Goal: Information Seeking & Learning: Learn about a topic

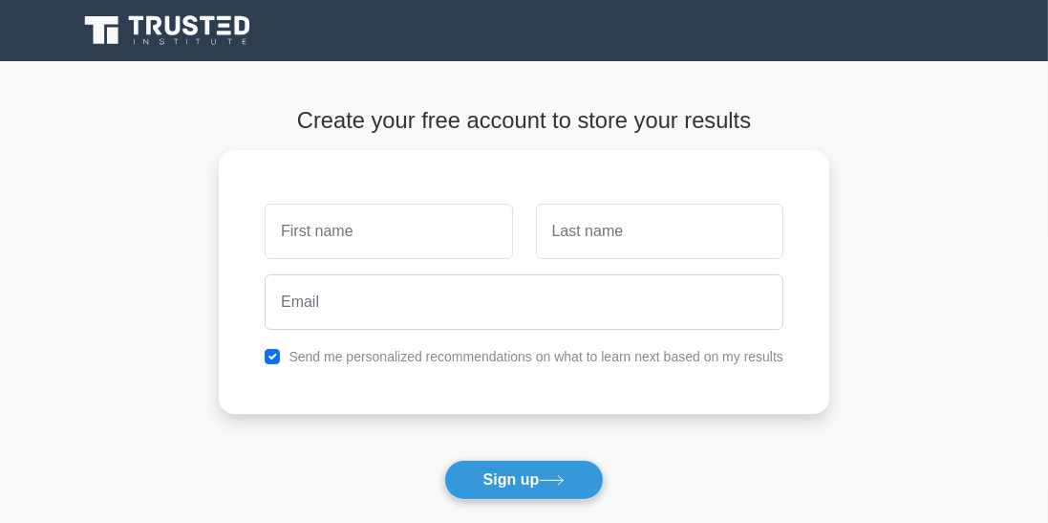
click at [438, 238] on input "text" at bounding box center [388, 230] width 247 height 55
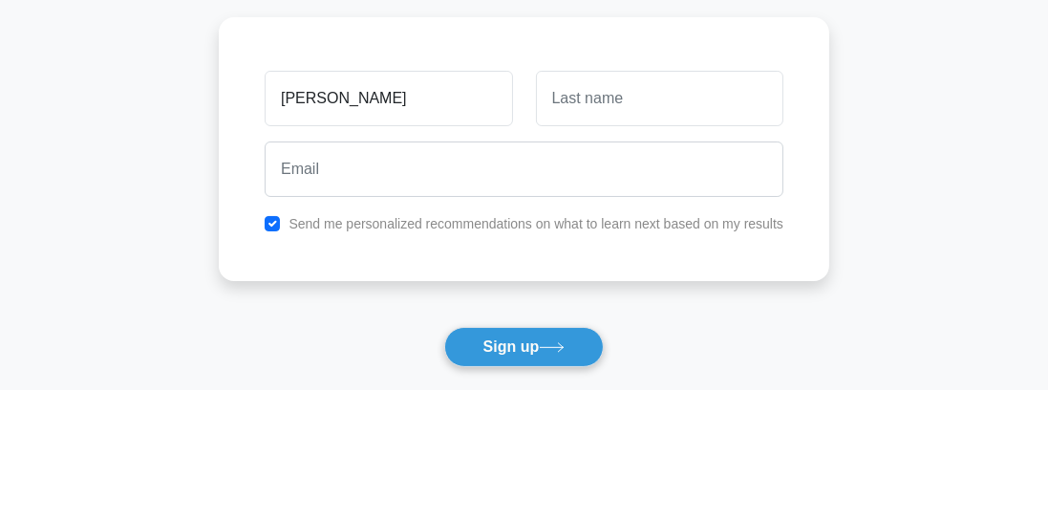
type input "[PERSON_NAME]"
click at [639, 234] on input "text" at bounding box center [659, 230] width 247 height 55
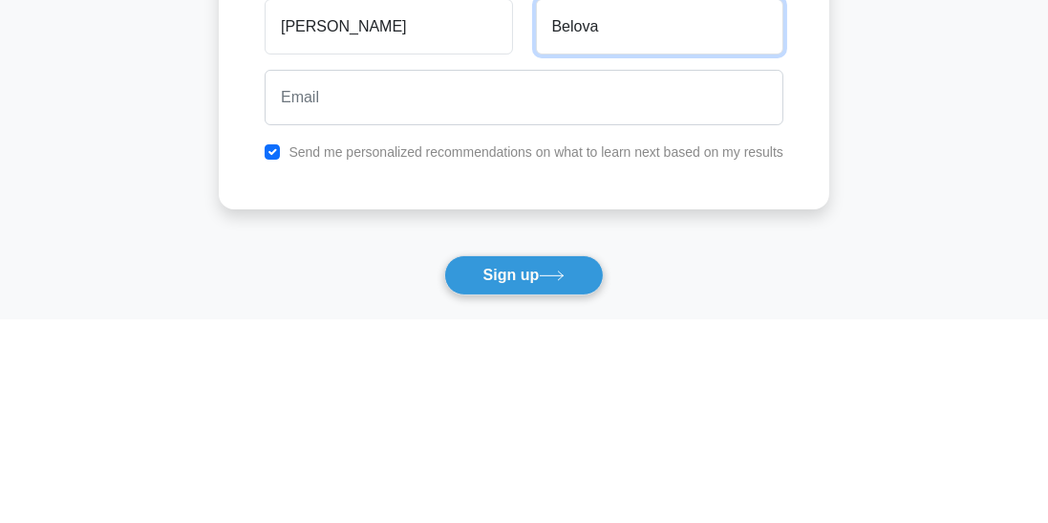
type input "Belova"
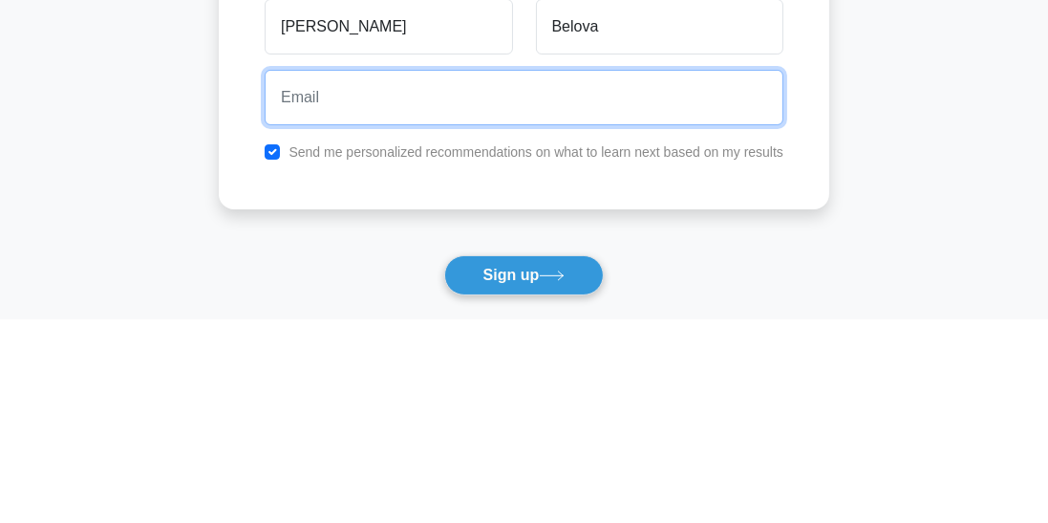
click at [489, 303] on input "email" at bounding box center [524, 301] width 519 height 55
type input "mbelova100@gmail.com"
click at [444, 460] on button "Sign up" at bounding box center [524, 480] width 161 height 40
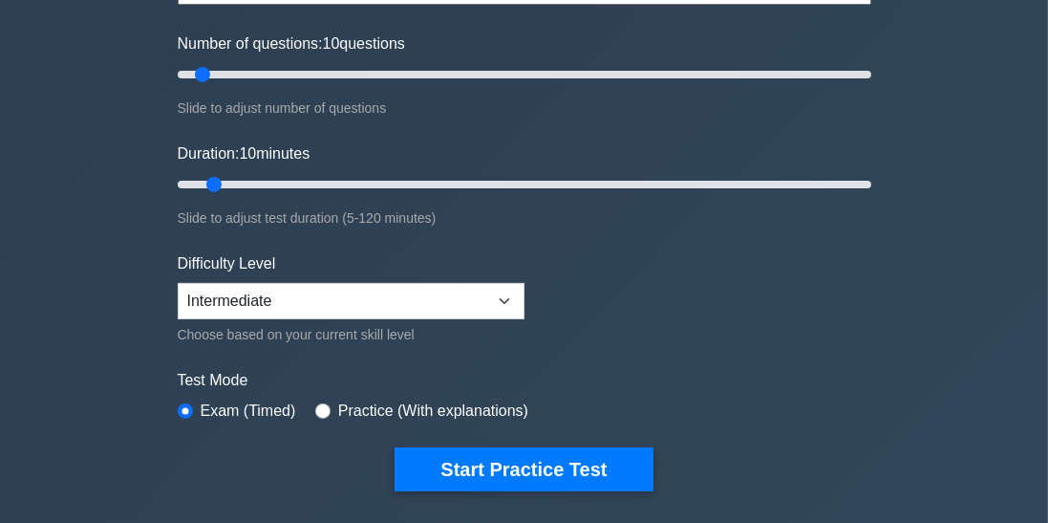
scroll to position [261, 0]
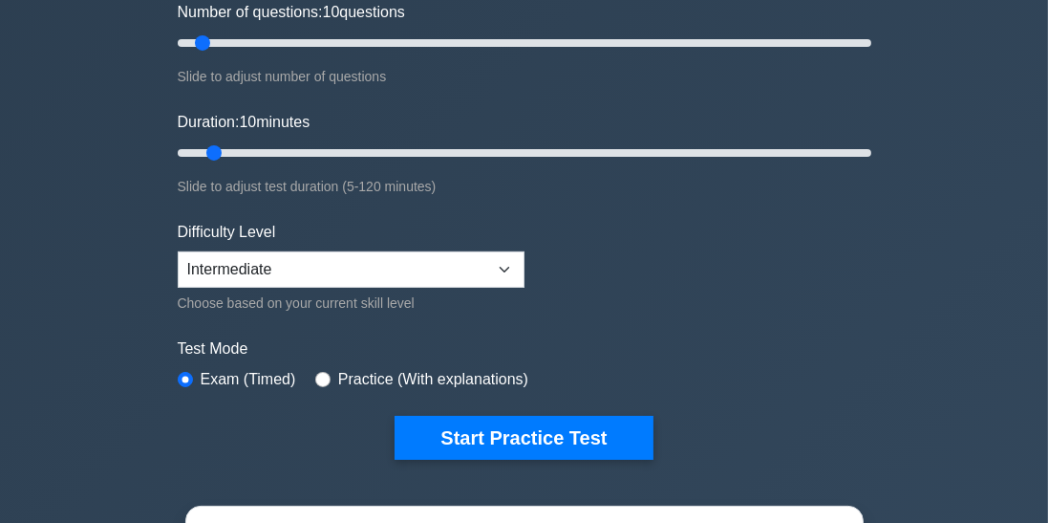
click at [587, 436] on button "Start Practice Test" at bounding box center [524, 438] width 258 height 44
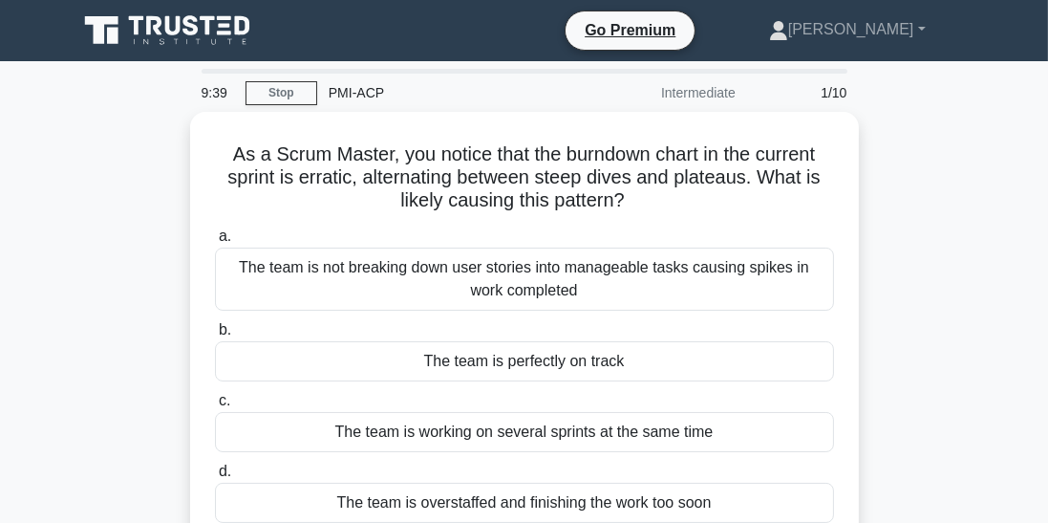
scroll to position [20, 0]
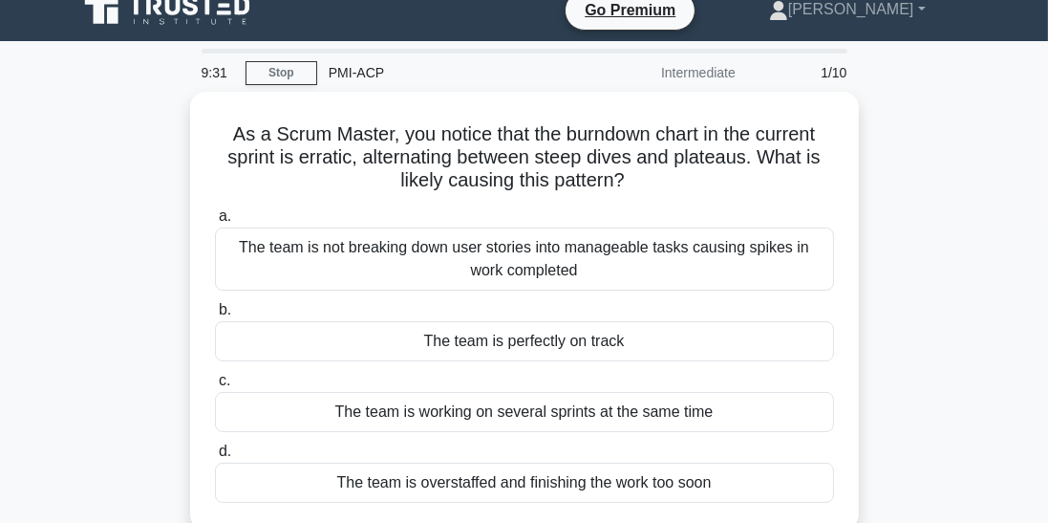
click at [704, 248] on div "The team is not breaking down user stories into manageable tasks causing spikes…" at bounding box center [524, 258] width 619 height 63
click at [215, 223] on input "a. The team is not breaking down user stories into manageable tasks causing spi…" at bounding box center [215, 216] width 0 height 12
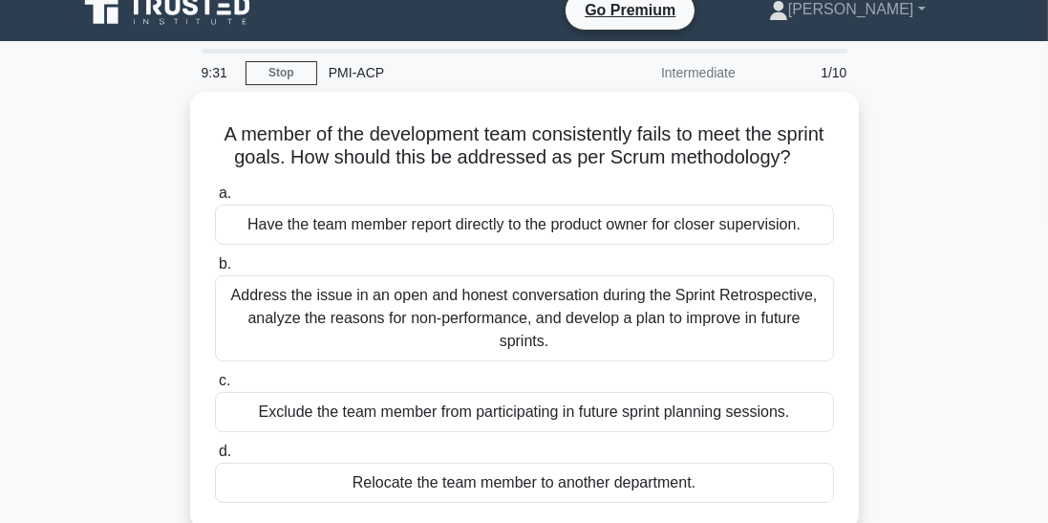
scroll to position [0, 0]
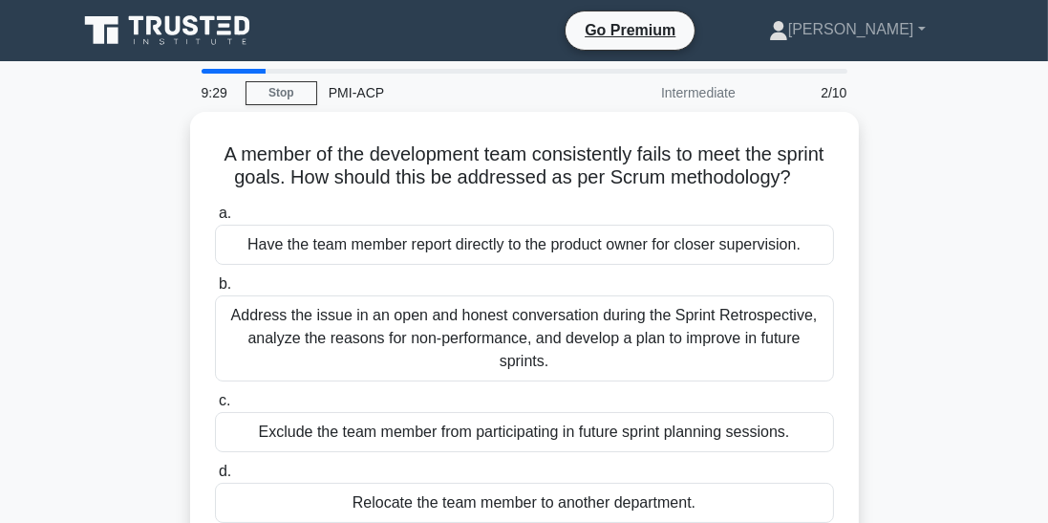
click at [799, 412] on div "Exclude the team member from participating in future sprint planning sessions." at bounding box center [524, 432] width 619 height 40
click at [215, 404] on input "c. Exclude the team member from participating in future sprint planning session…" at bounding box center [215, 401] width 0 height 12
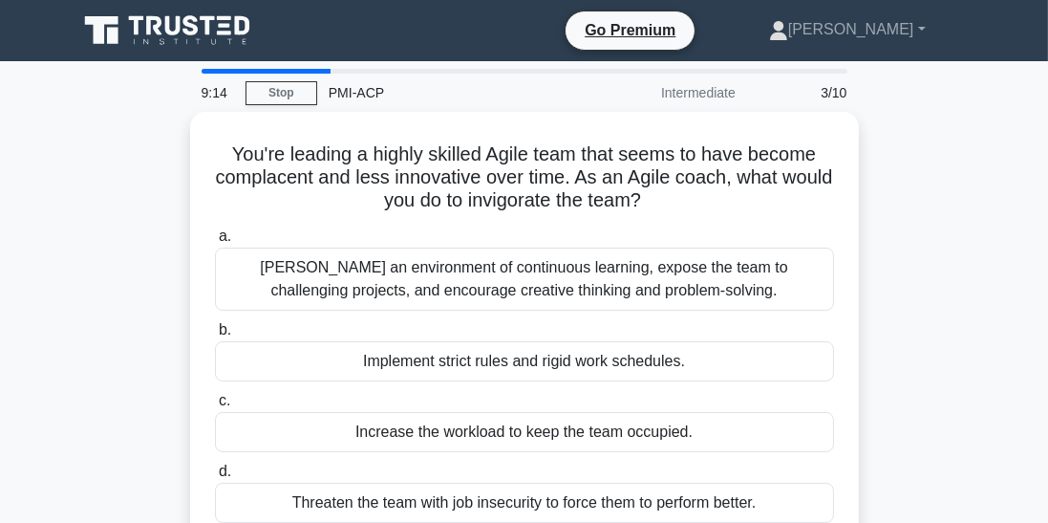
click at [722, 272] on div "Foster an environment of continuous learning, expose the team to challenging pr…" at bounding box center [524, 278] width 619 height 63
click at [215, 243] on input "a. Foster an environment of continuous learning, expose the team to challenging…" at bounding box center [215, 236] width 0 height 12
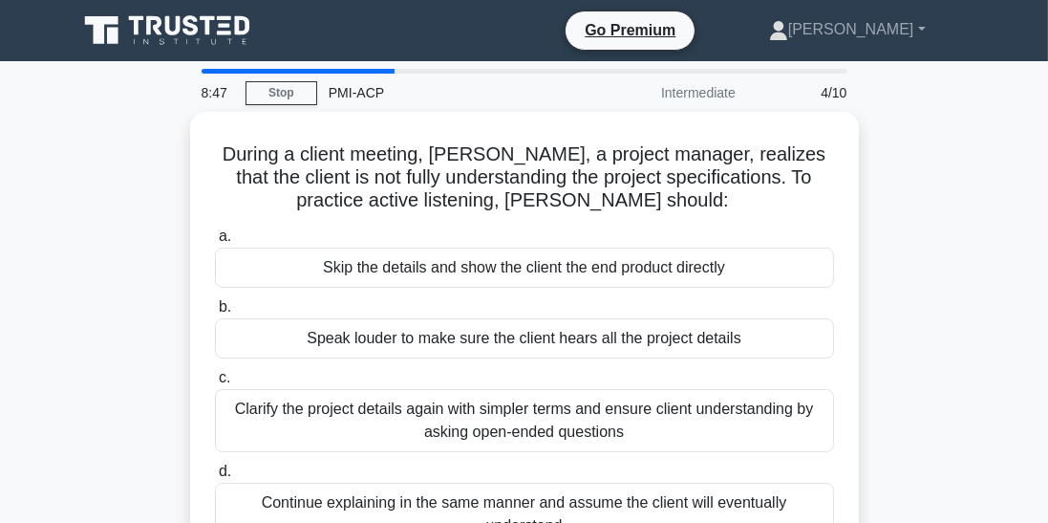
click at [674, 422] on div "Clarify the project details again with simpler terms and ensure client understa…" at bounding box center [524, 420] width 619 height 63
click at [215, 384] on input "c. Clarify the project details again with simpler terms and ensure client under…" at bounding box center [215, 378] width 0 height 12
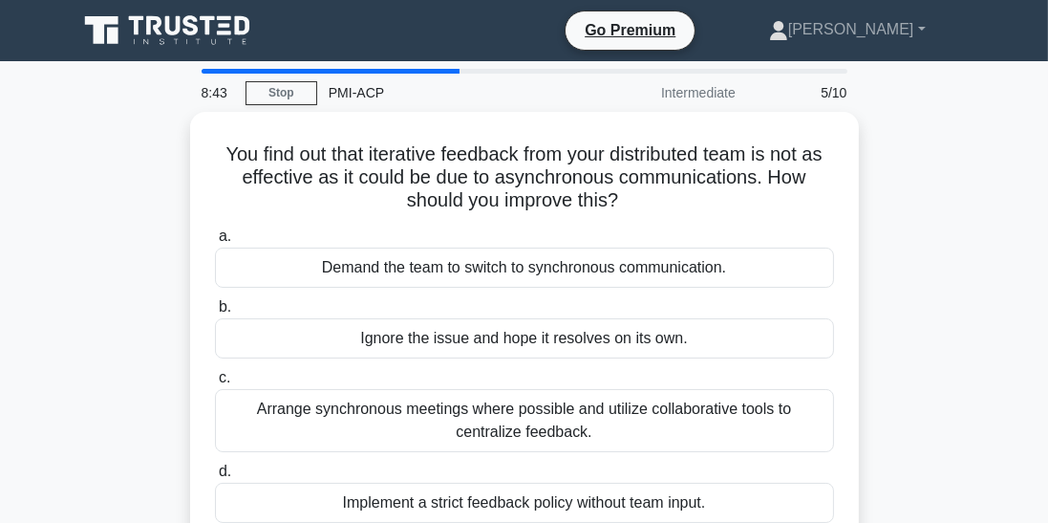
click at [626, 417] on div "Arrange synchronous meetings where possible and utilize collaborative tools to …" at bounding box center [524, 420] width 619 height 63
click at [215, 384] on input "c. Arrange synchronous meetings where possible and utilize collaborative tools …" at bounding box center [215, 378] width 0 height 12
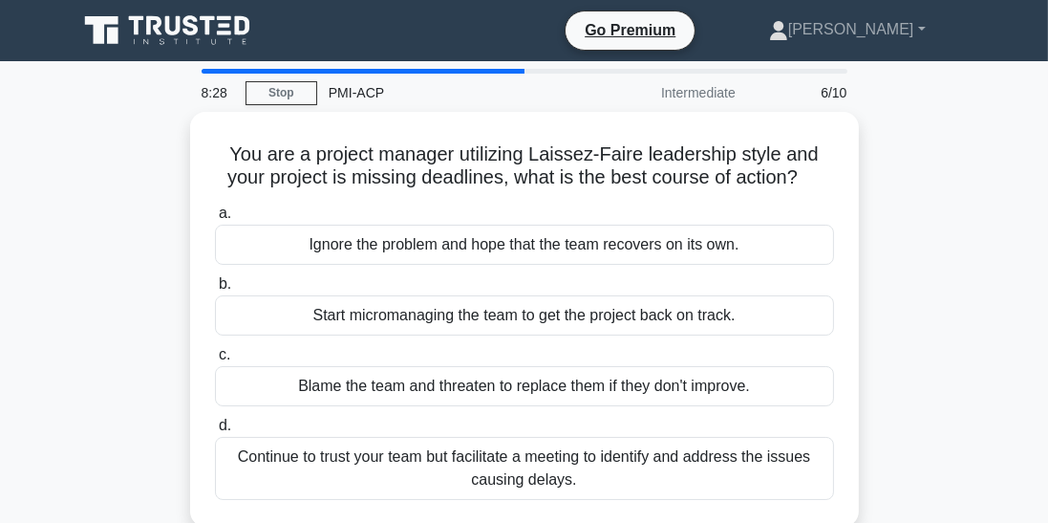
click at [647, 479] on div "Continue to trust your team but facilitate a meeting to identify and address th…" at bounding box center [524, 468] width 619 height 63
click at [215, 432] on input "d. Continue to trust your team but facilitate a meeting to identify and address…" at bounding box center [215, 425] width 0 height 12
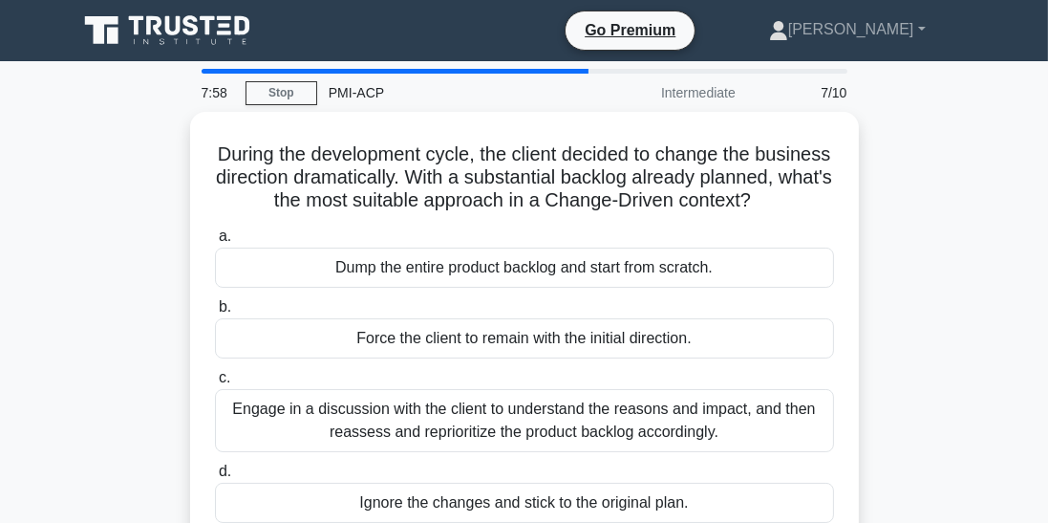
click at [624, 428] on div "Engage in a discussion with the client to understand the reasons and impact, an…" at bounding box center [524, 420] width 619 height 63
click at [215, 384] on input "c. Engage in a discussion with the client to understand the reasons and impact,…" at bounding box center [215, 378] width 0 height 12
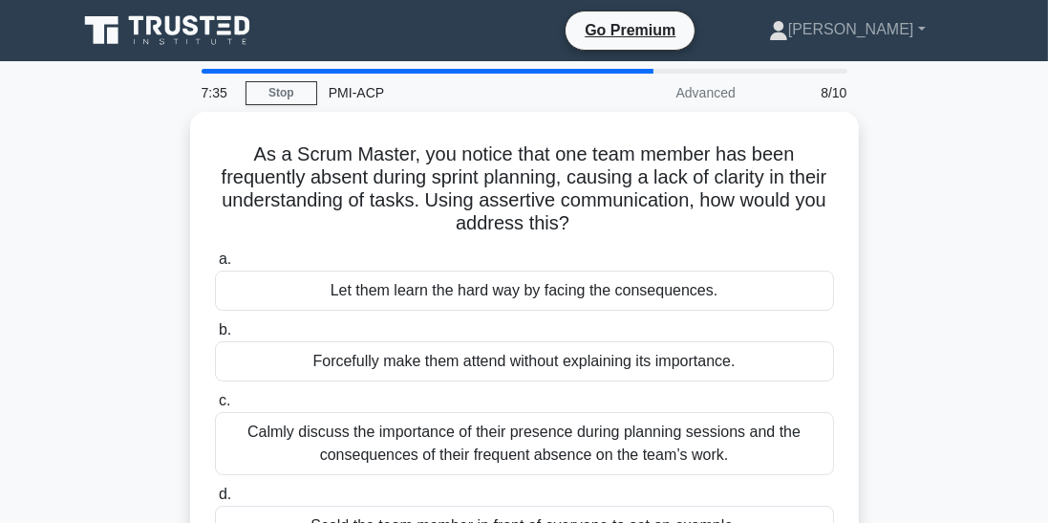
click at [659, 445] on div "Calmly discuss the importance of their presence during planning sessions and th…" at bounding box center [524, 443] width 619 height 63
click at [215, 407] on input "c. Calmly discuss the importance of their presence during planning sessions and…" at bounding box center [215, 401] width 0 height 12
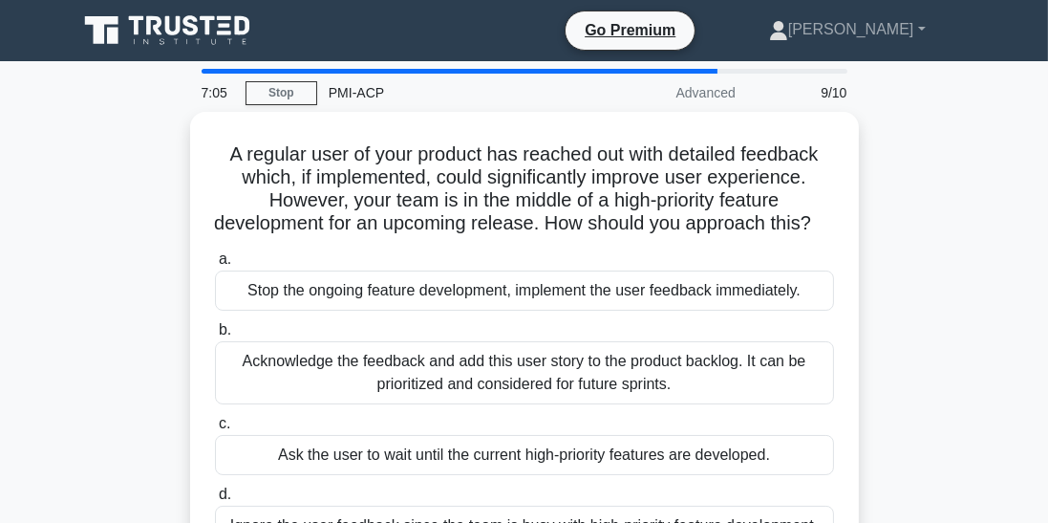
click at [697, 364] on div "Acknowledge the feedback and add this user story to the product backlog. It can…" at bounding box center [524, 372] width 619 height 63
click at [215, 336] on input "b. Acknowledge the feedback and add this user story to the product backlog. It …" at bounding box center [215, 330] width 0 height 12
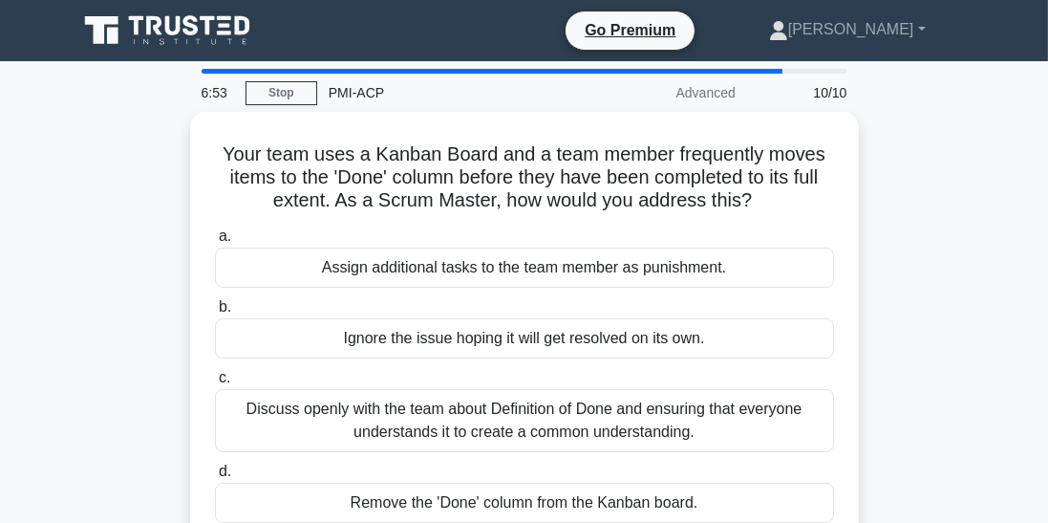
click at [643, 410] on div "Discuss openly with the team about Definition of Done and ensuring that everyon…" at bounding box center [524, 420] width 619 height 63
click at [215, 384] on input "c. Discuss openly with the team about Definition of Done and ensuring that ever…" at bounding box center [215, 378] width 0 height 12
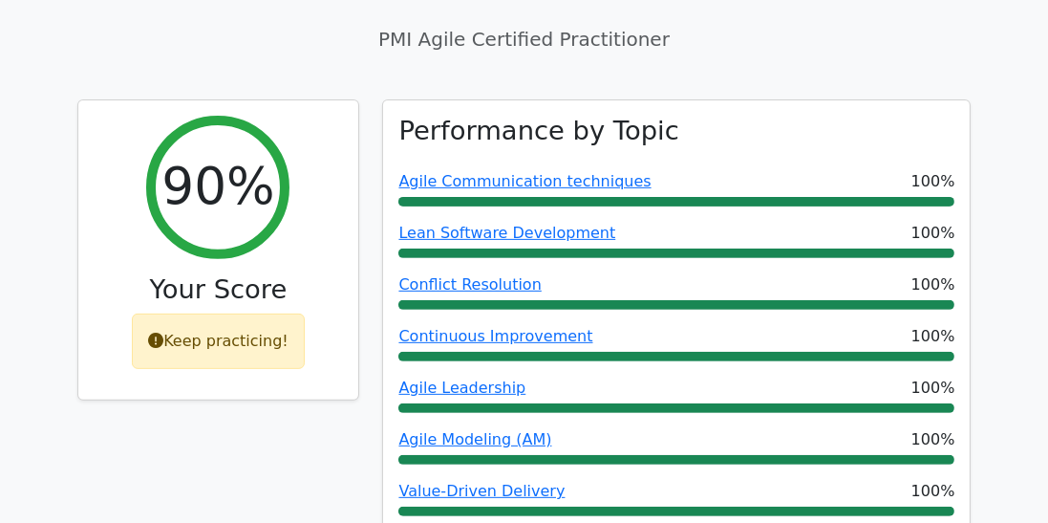
scroll to position [697, 0]
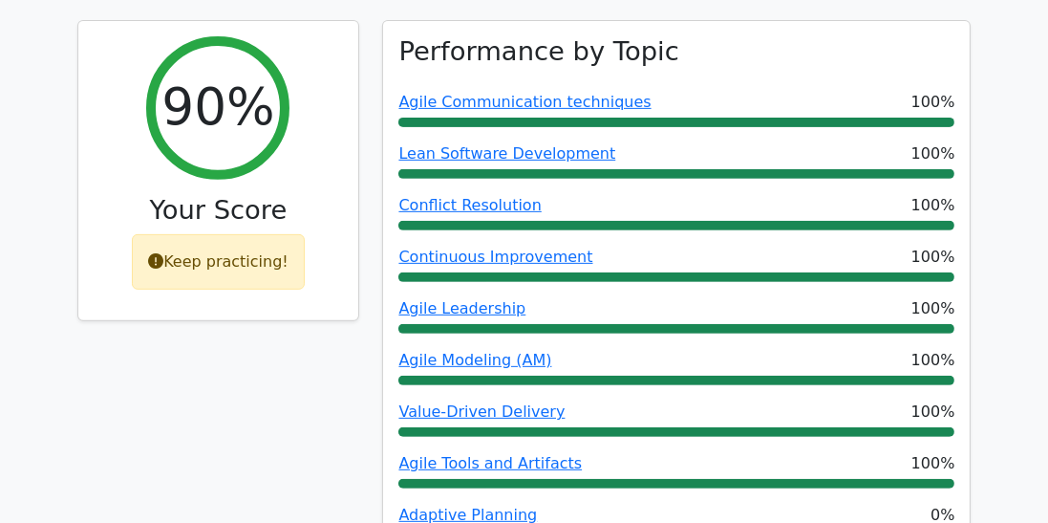
click at [494, 505] on link "Adaptive Planning" at bounding box center [467, 514] width 139 height 18
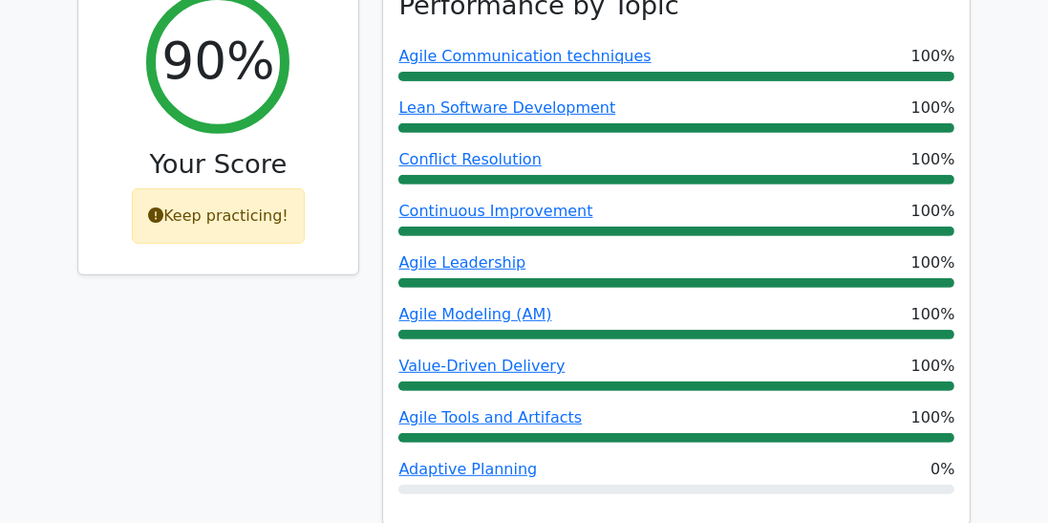
scroll to position [870, 0]
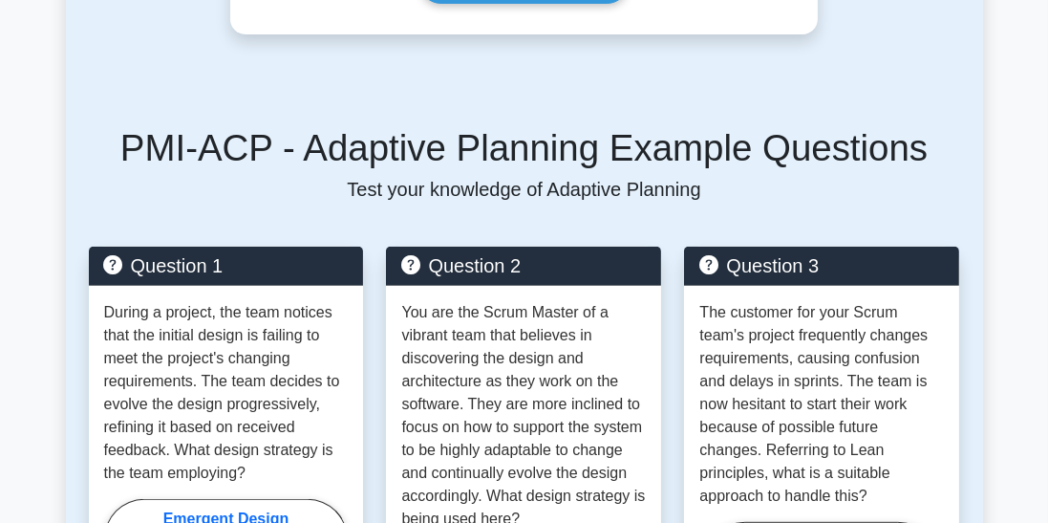
scroll to position [871, 0]
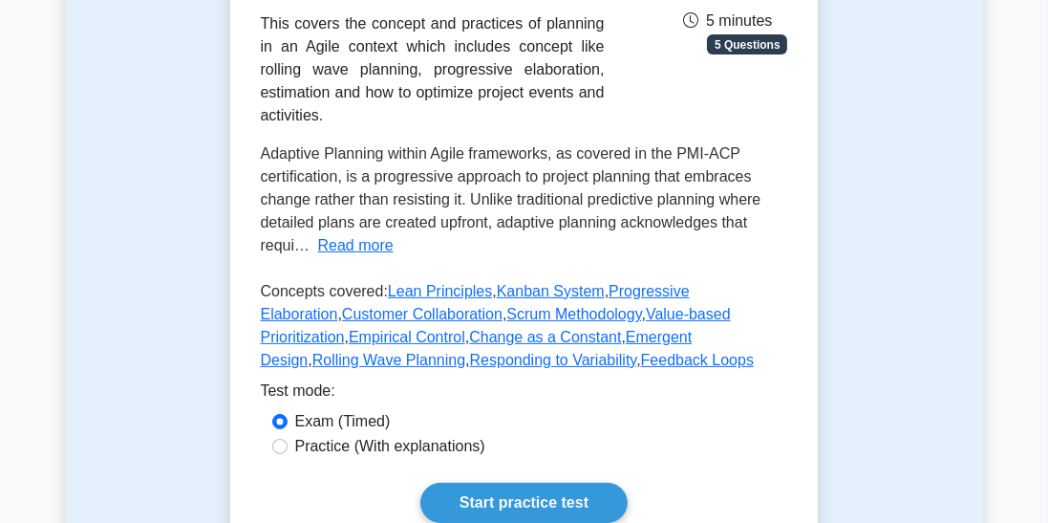
scroll to position [407, 0]
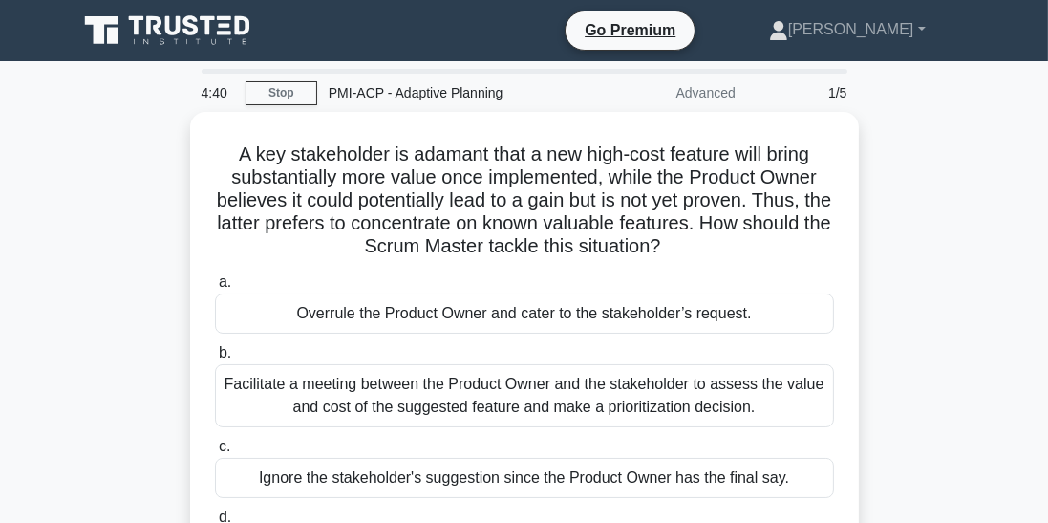
scroll to position [8, 0]
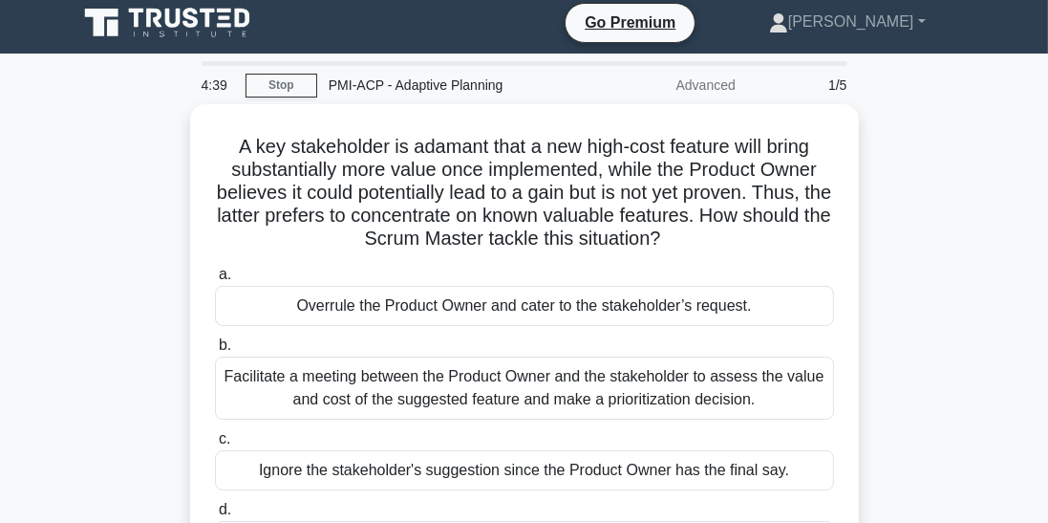
click at [629, 396] on div "Facilitate a meeting between the Product Owner and the stakeholder to assess th…" at bounding box center [524, 387] width 619 height 63
click at [215, 352] on input "b. Facilitate a meeting between the Product Owner and the stakeholder to assess…" at bounding box center [215, 345] width 0 height 12
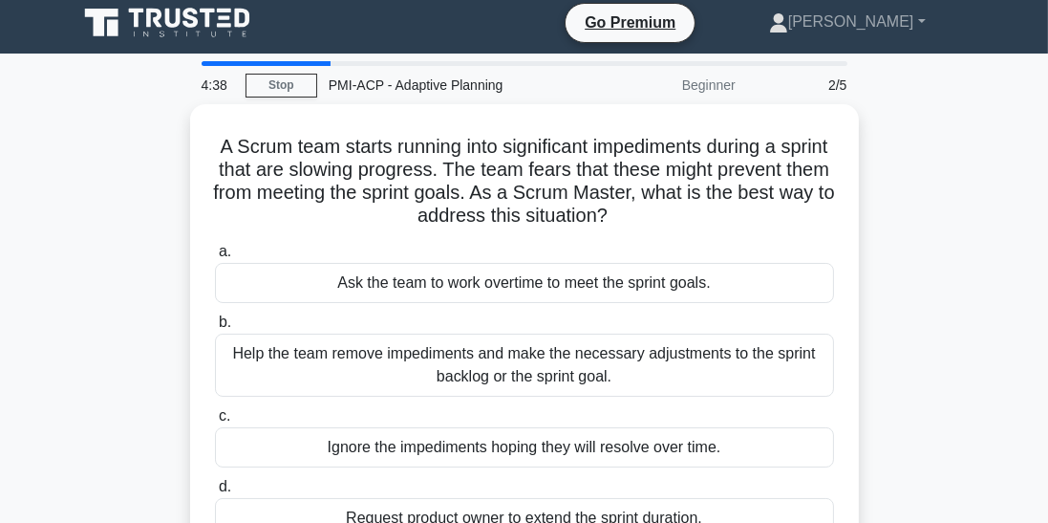
scroll to position [0, 0]
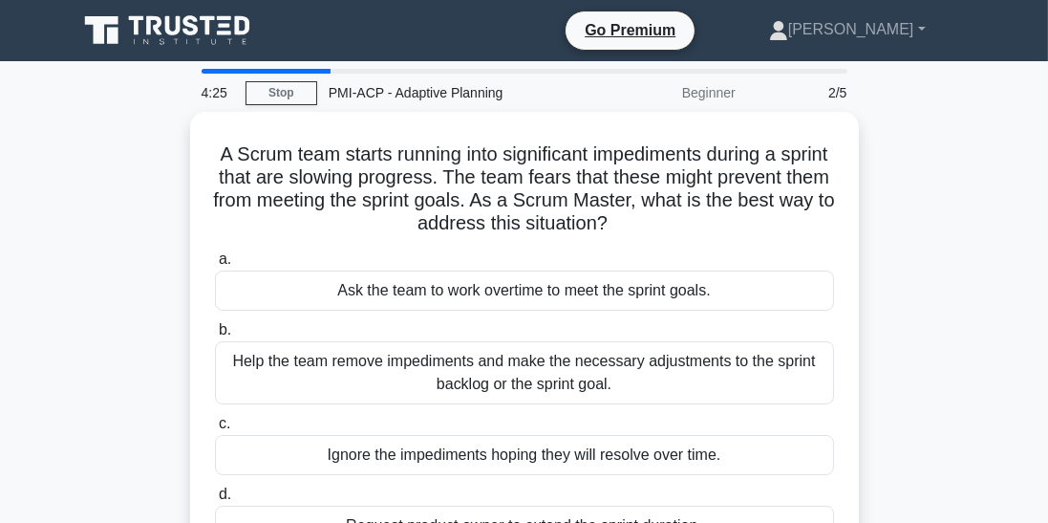
click at [680, 369] on div "Help the team remove impediments and make the necessary adjustments to the spri…" at bounding box center [524, 372] width 619 height 63
click at [215, 336] on input "b. Help the team remove impediments and make the necessary adjustments to the s…" at bounding box center [215, 330] width 0 height 12
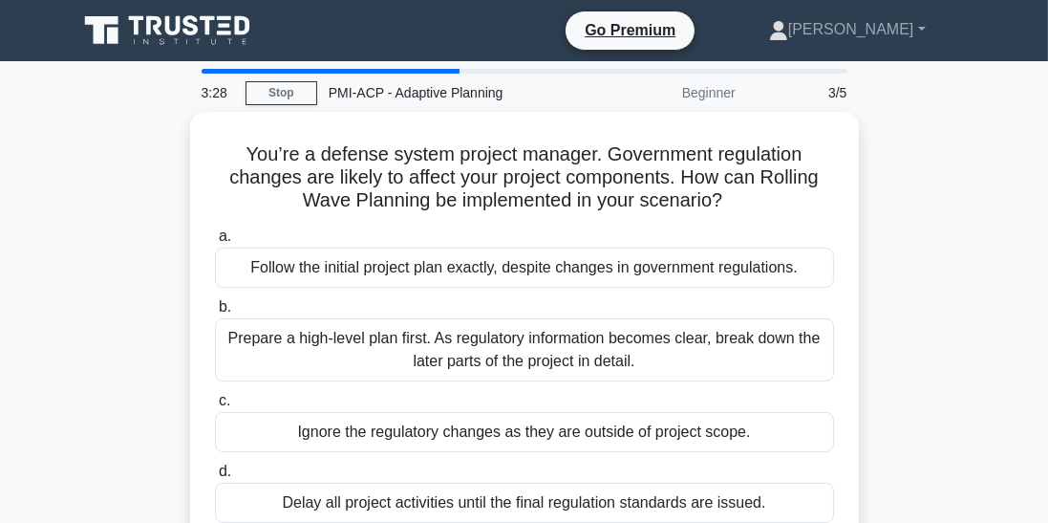
click at [594, 368] on div "Prepare a high-level plan first. As regulatory information becomes clear, break…" at bounding box center [524, 349] width 619 height 63
click at [215, 313] on input "b. Prepare a high-level plan first. As regulatory information becomes clear, br…" at bounding box center [215, 307] width 0 height 12
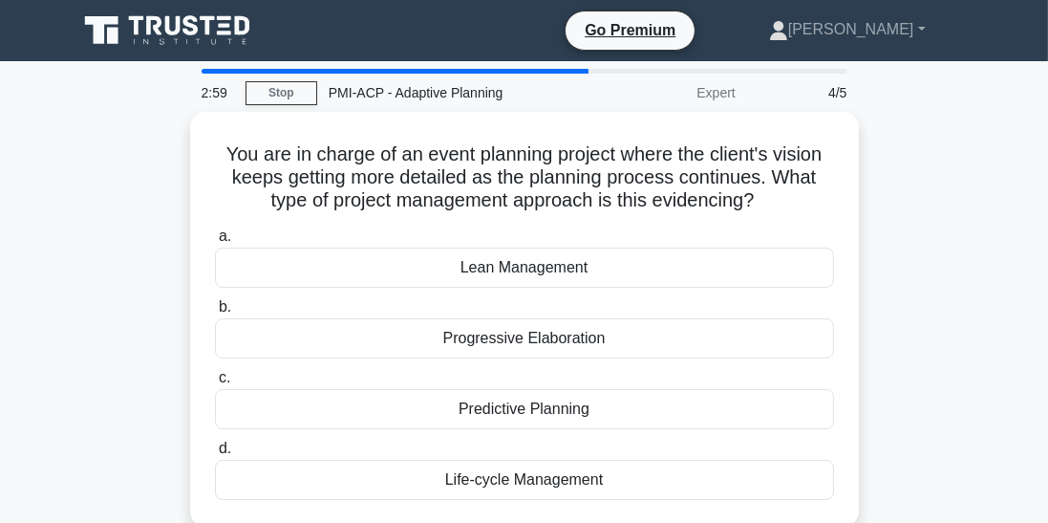
click at [601, 336] on div "Progressive Elaboration" at bounding box center [524, 338] width 619 height 40
click at [215, 313] on input "b. Progressive Elaboration" at bounding box center [215, 307] width 0 height 12
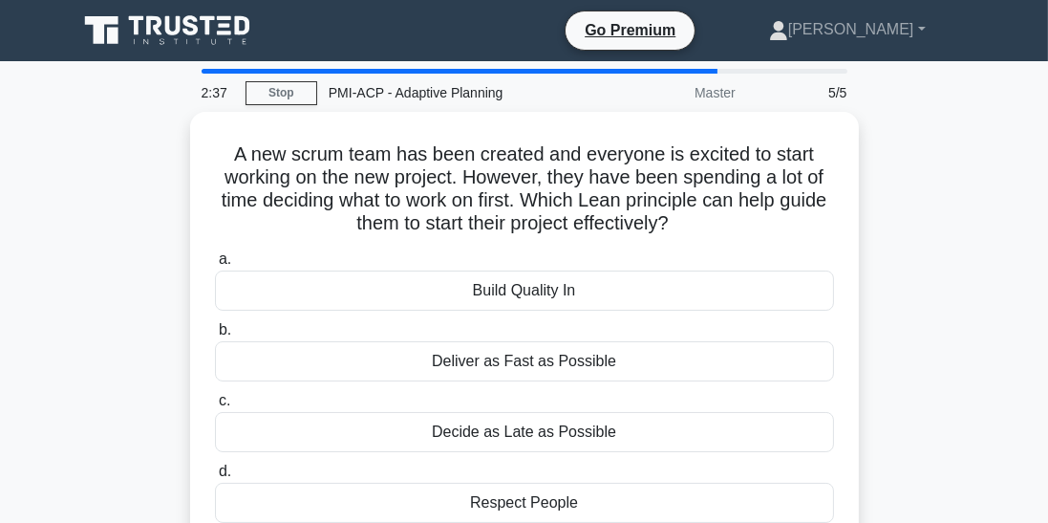
click at [560, 289] on div "Build Quality In" at bounding box center [524, 290] width 619 height 40
click at [215, 266] on input "a. Build Quality In" at bounding box center [215, 259] width 0 height 12
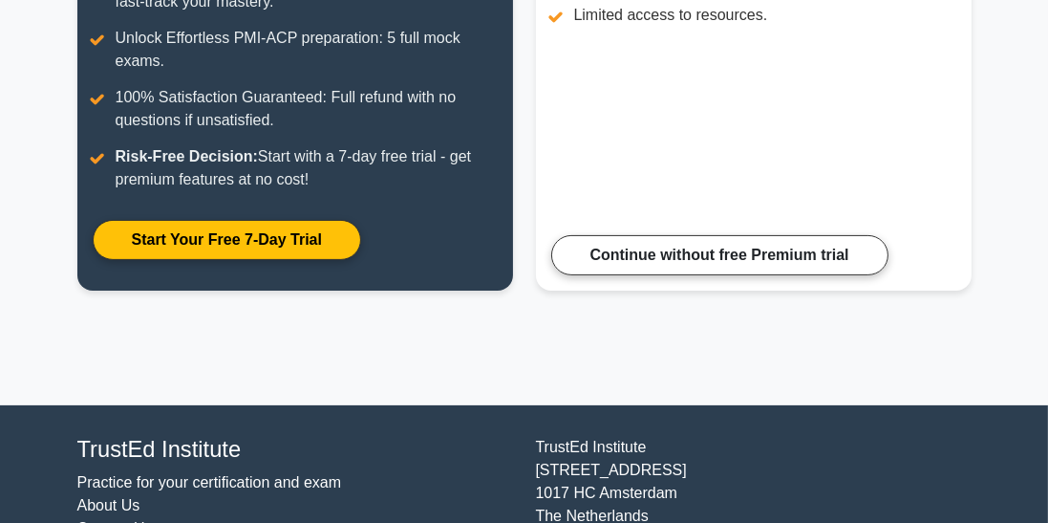
click at [796, 272] on link "Continue without free Premium trial" at bounding box center [719, 255] width 337 height 40
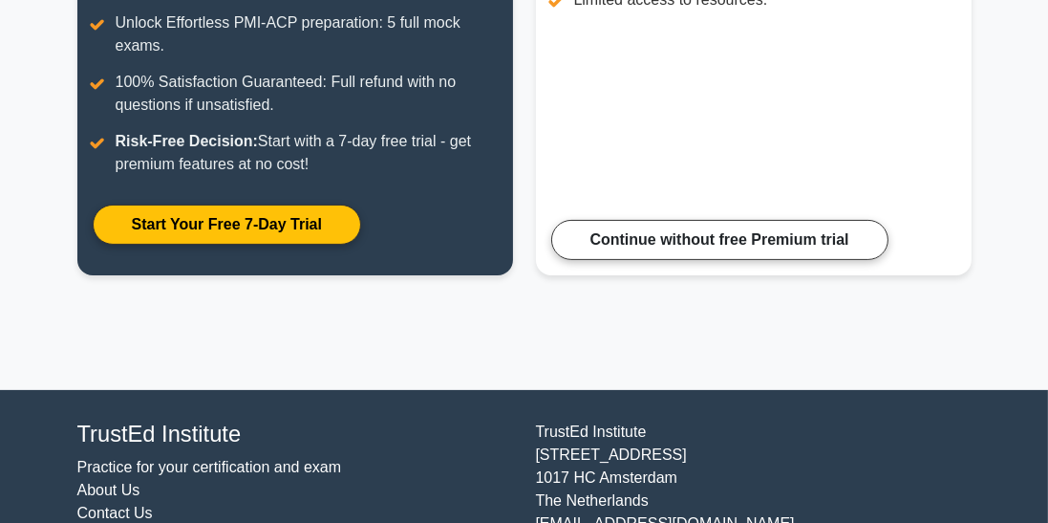
scroll to position [513, 0]
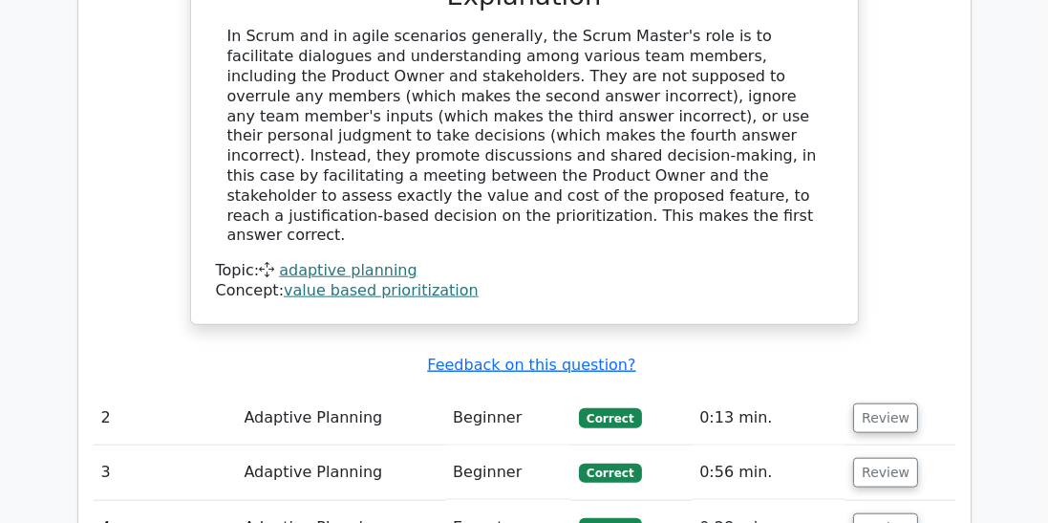
scroll to position [2075, 0]
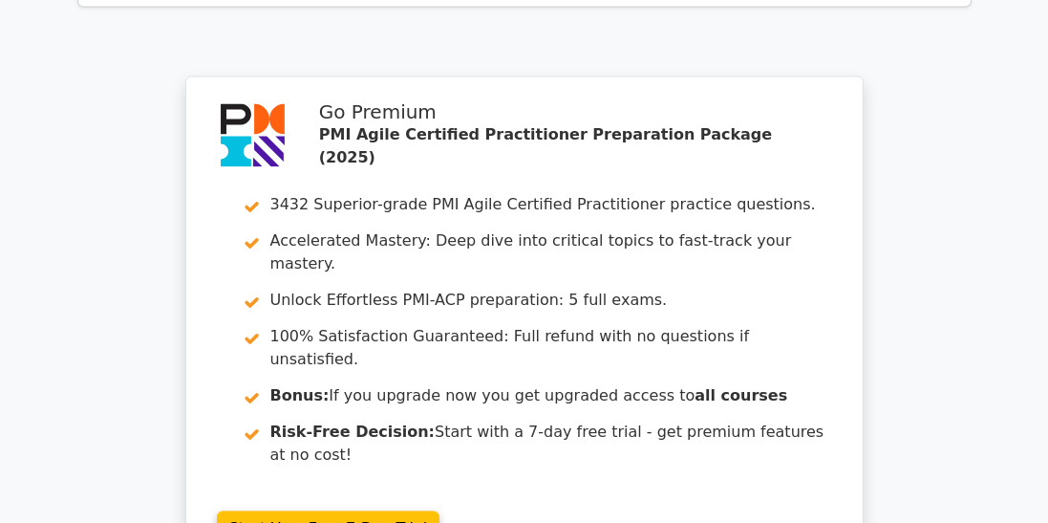
scroll to position [3590, 0]
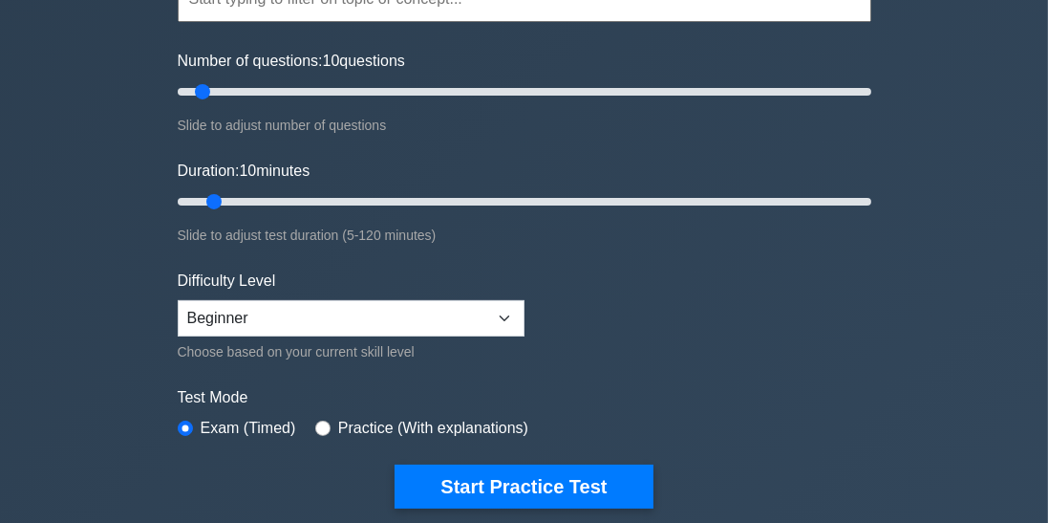
scroll to position [212, 0]
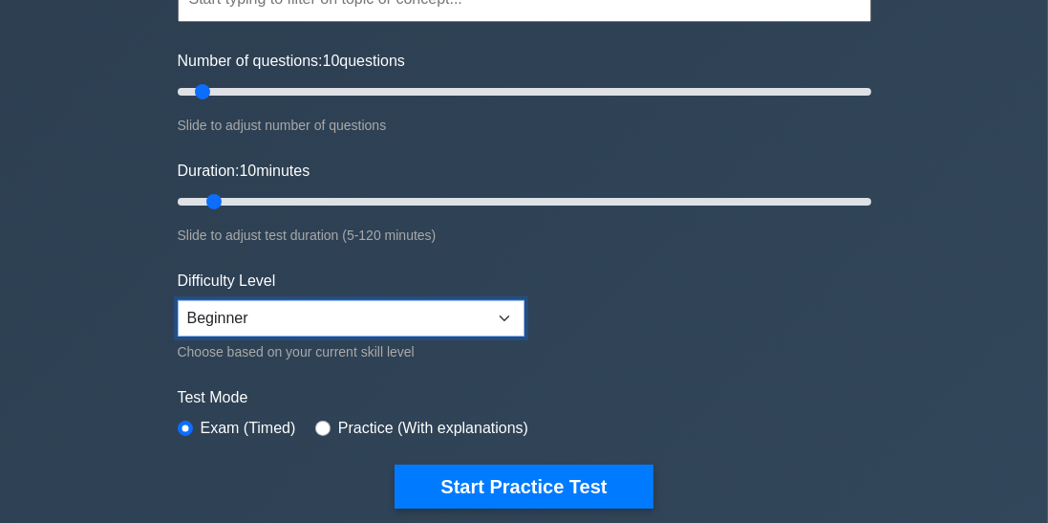
click at [503, 318] on select "Beginner Intermediate Expert" at bounding box center [351, 318] width 347 height 36
select select "expert"
click at [178, 300] on select "Beginner Intermediate Expert" at bounding box center [351, 318] width 347 height 36
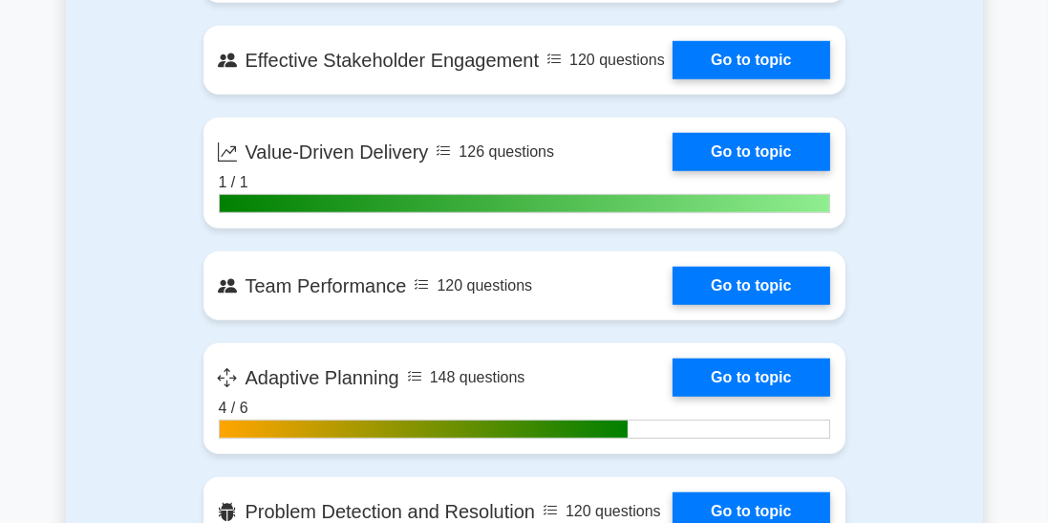
scroll to position [1457, 0]
click at [770, 364] on link "Go to topic" at bounding box center [751, 377] width 157 height 38
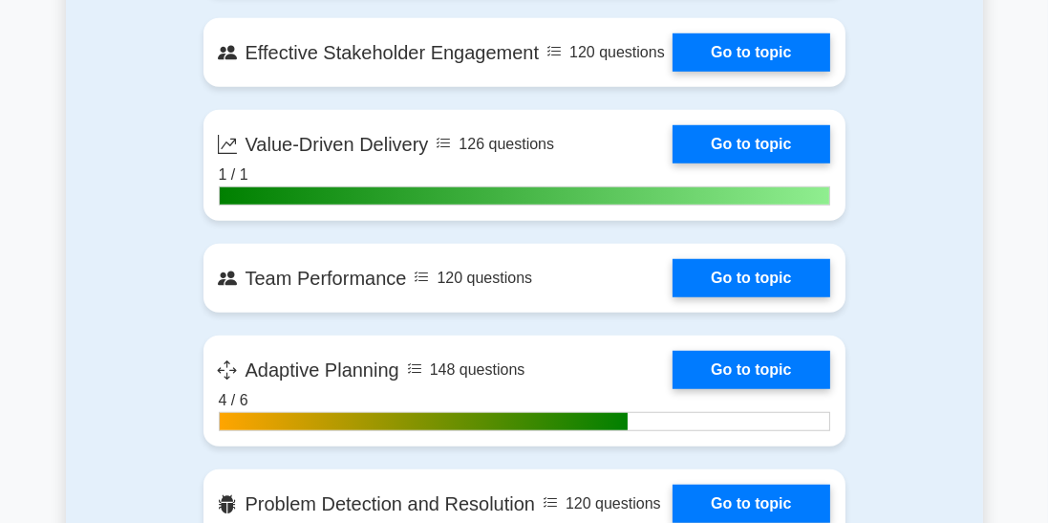
scroll to position [1549, 0]
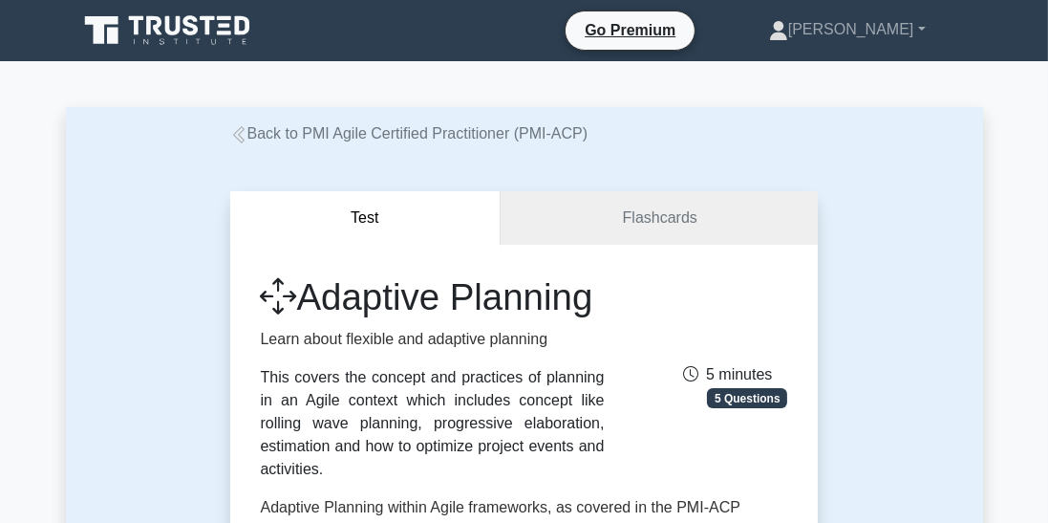
click at [687, 42] on link "Go Premium" at bounding box center [630, 30] width 114 height 24
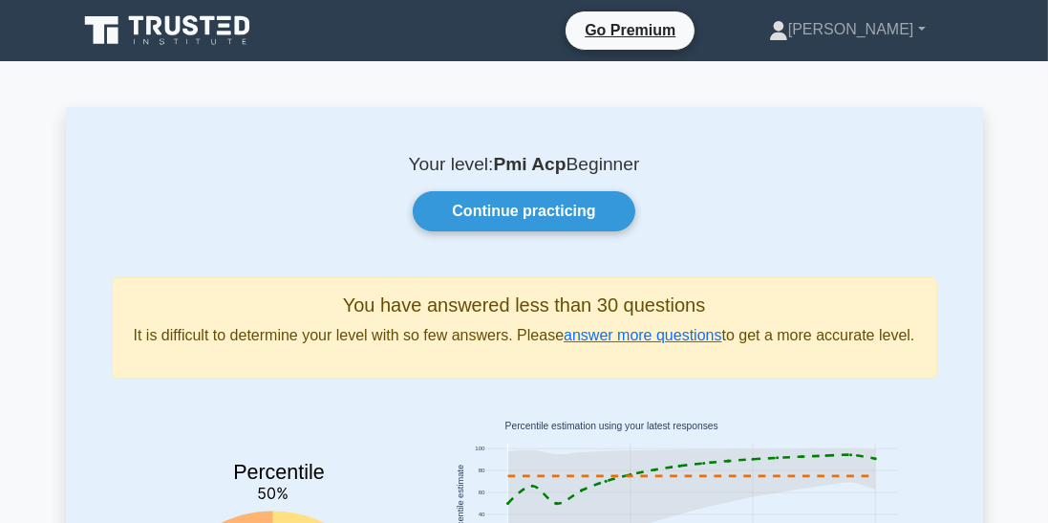
click at [215, 30] on icon at bounding box center [168, 30] width 183 height 36
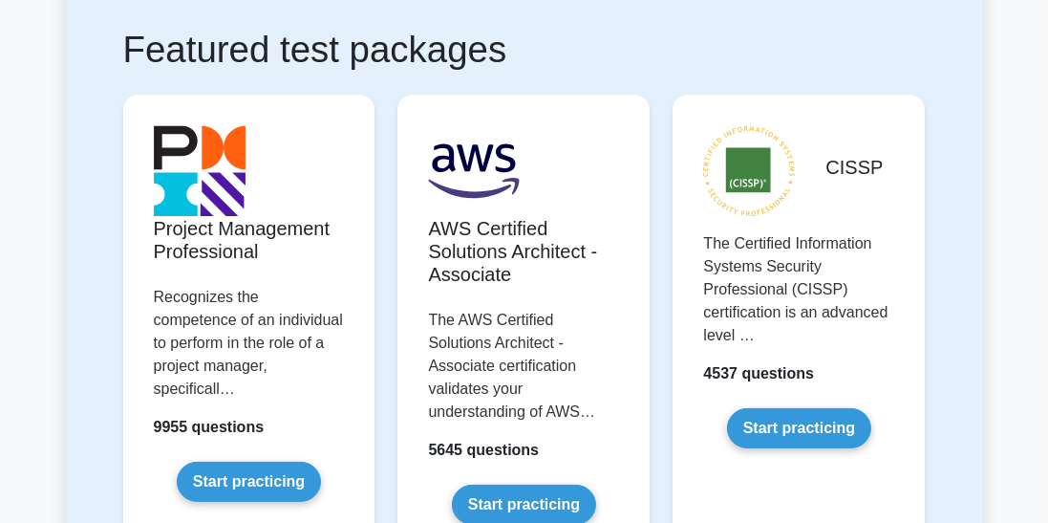
scroll to position [434, 0]
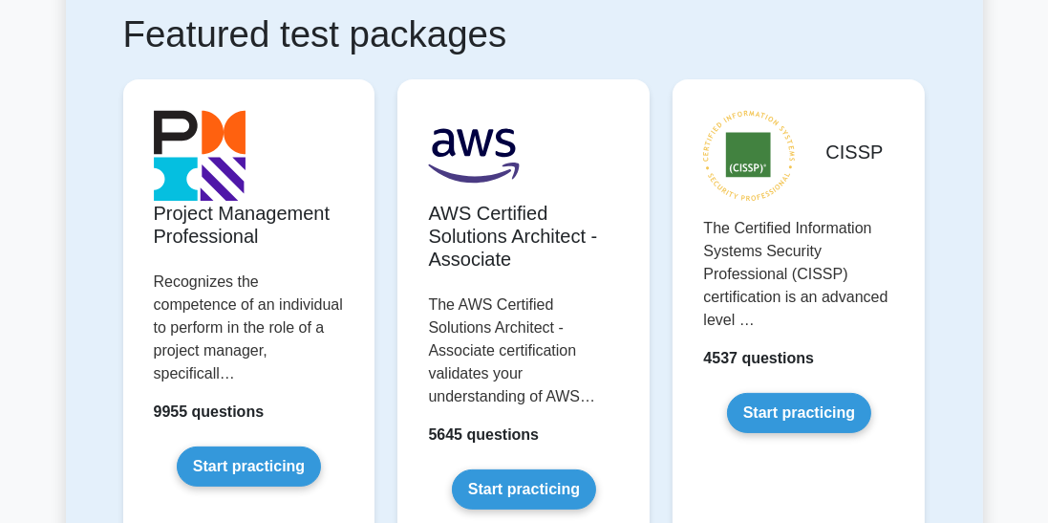
click at [281, 456] on link "Start practicing" at bounding box center [249, 466] width 144 height 40
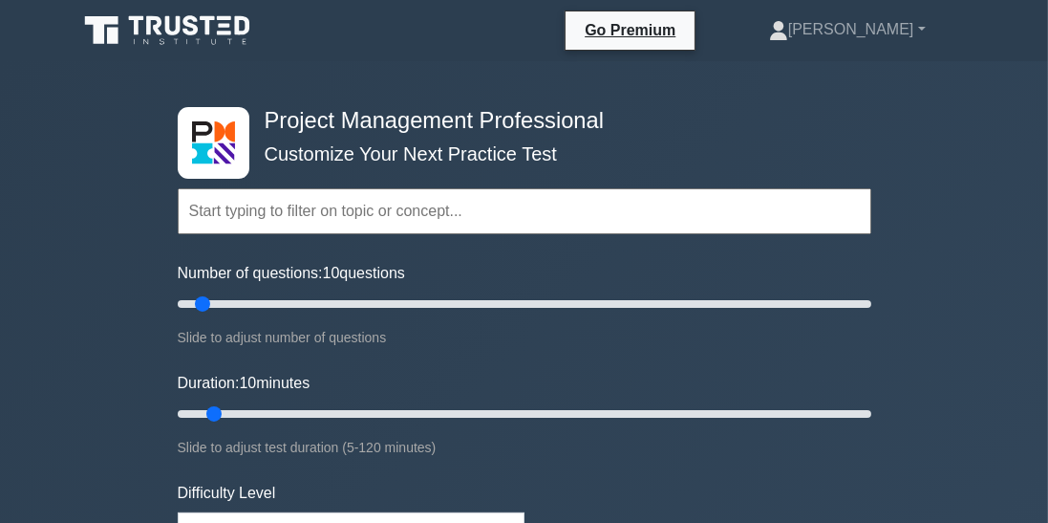
click at [456, 203] on input "text" at bounding box center [525, 211] width 694 height 46
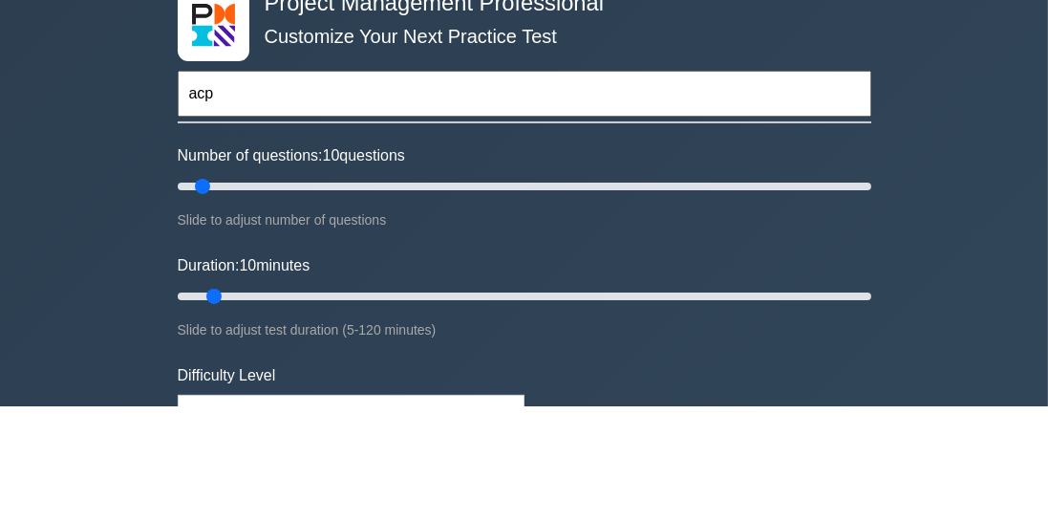
type input "acp"
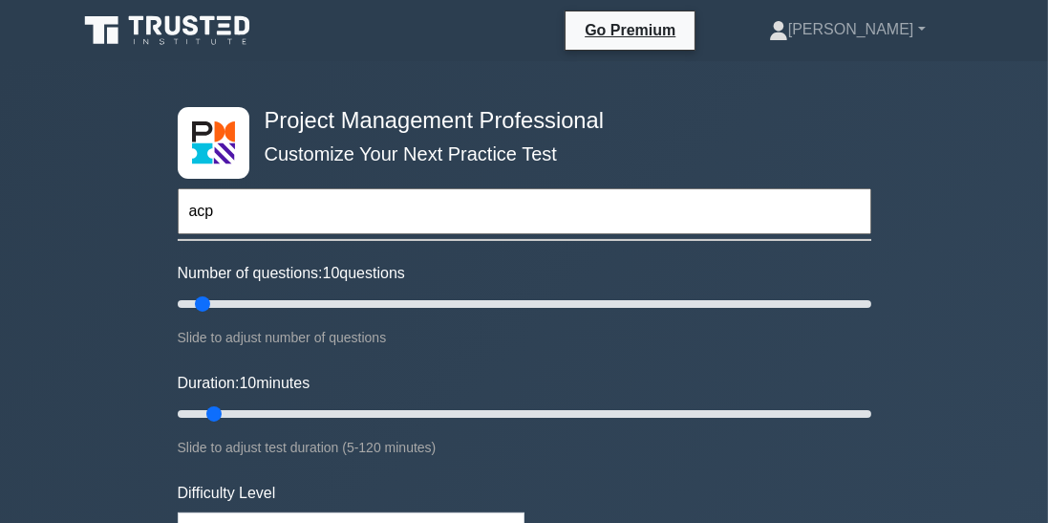
click at [223, 27] on icon at bounding box center [225, 26] width 11 height 4
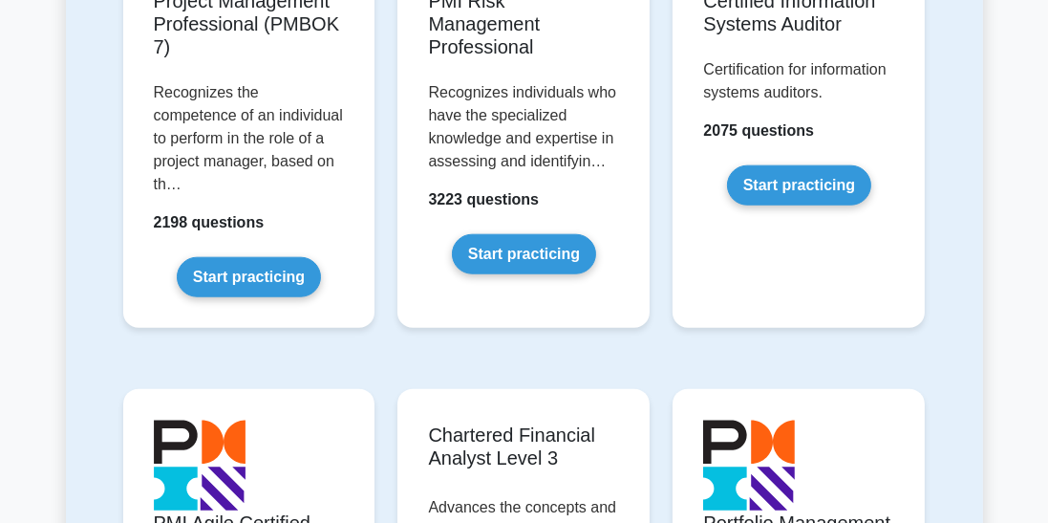
scroll to position [2208, 0]
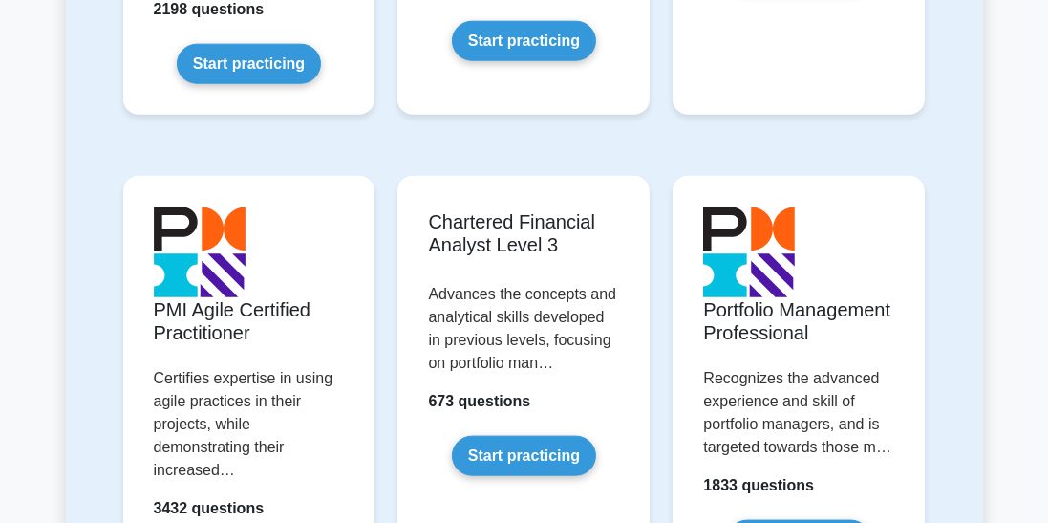
scroll to position [2300, 0]
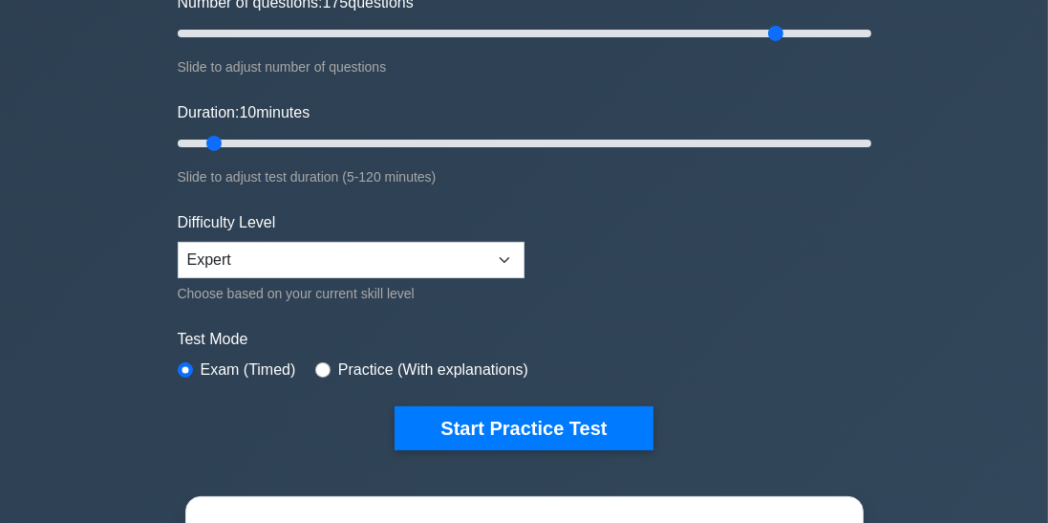
type input "175"
